Goal: Information Seeking & Learning: Learn about a topic

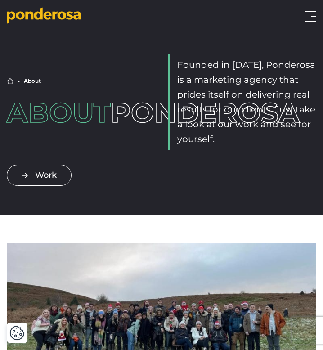
click at [311, 13] on button "Toggle menu" at bounding box center [310, 16] width 11 height 11
click at [309, 18] on button "Toggle menu" at bounding box center [310, 16] width 11 height 11
click at [313, 16] on button "Toggle menu" at bounding box center [310, 16] width 11 height 11
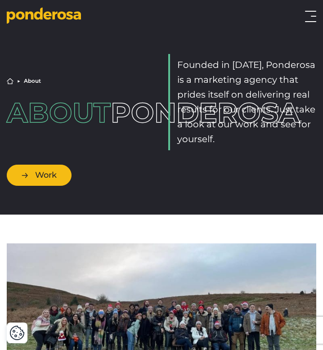
click at [29, 174] on link "Work" at bounding box center [39, 175] width 65 height 21
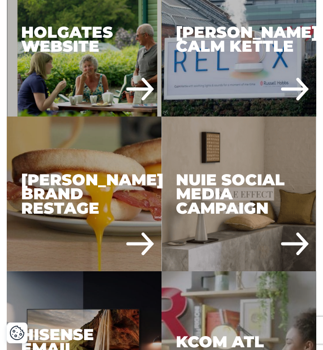
scroll to position [352, 0]
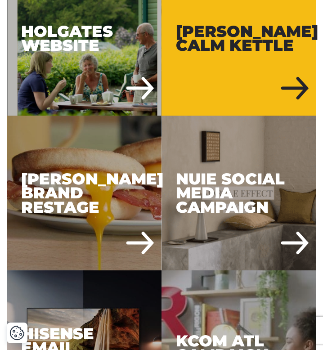
click at [248, 57] on div "[PERSON_NAME] Calm Kettle" at bounding box center [239, 38] width 155 height 155
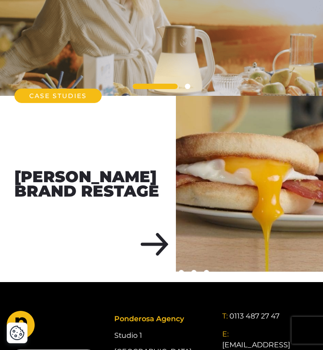
scroll to position [2369, 0]
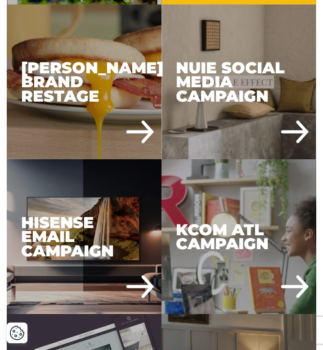
scroll to position [469, 0]
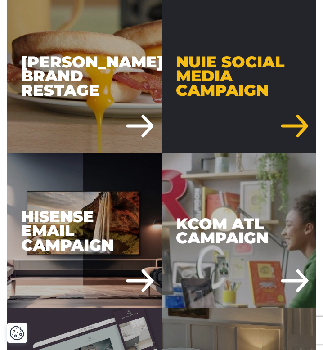
click at [247, 81] on div "Nuie Social Media Campaign" at bounding box center [239, 76] width 155 height 155
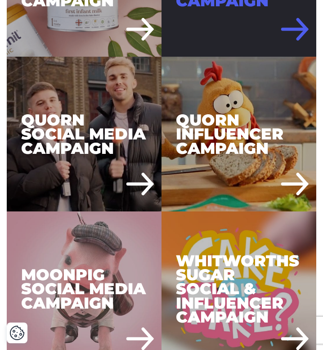
scroll to position [1341, 0]
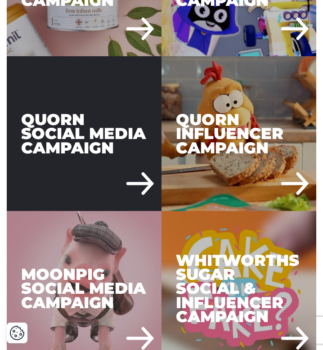
click at [121, 180] on div "Quorn Social Media Campaign" at bounding box center [84, 133] width 155 height 155
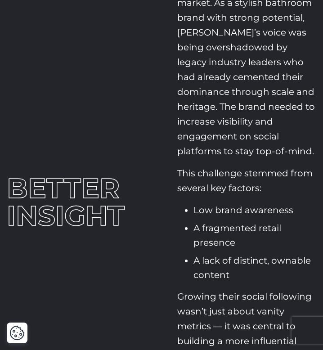
scroll to position [659, 0]
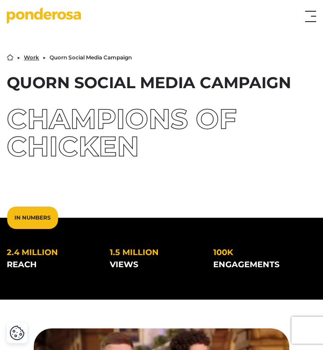
click at [313, 18] on button "Toggle menu" at bounding box center [310, 16] width 11 height 11
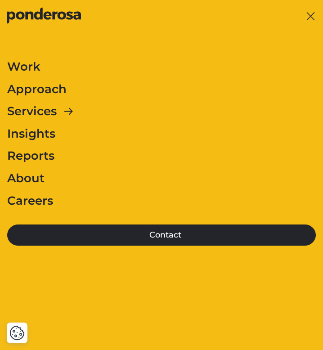
click at [36, 89] on link "Approach" at bounding box center [36, 89] width 59 height 19
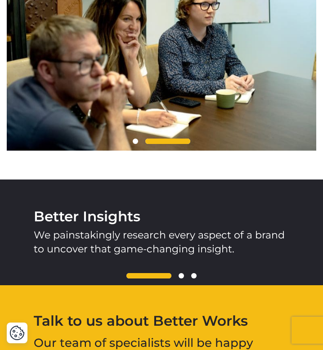
scroll to position [783, 0]
